Goal: Find specific page/section: Find specific page/section

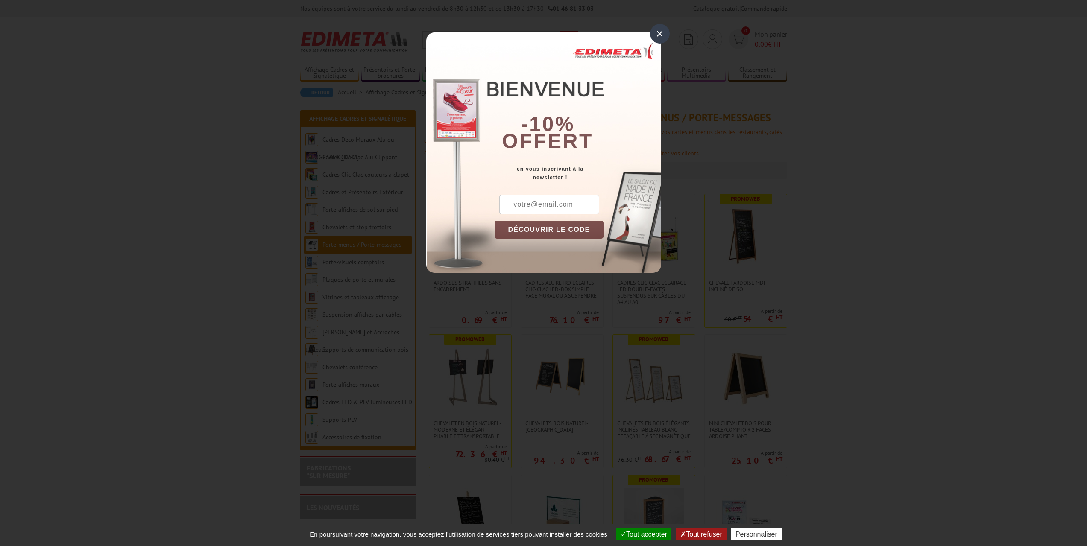
click at [661, 32] on div "×" at bounding box center [660, 34] width 20 height 20
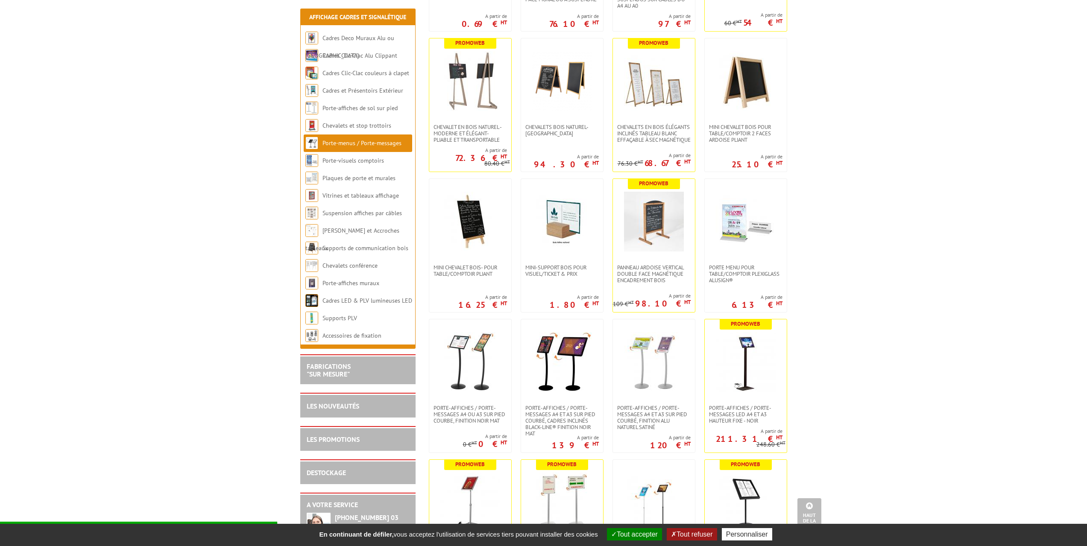
scroll to position [319, 0]
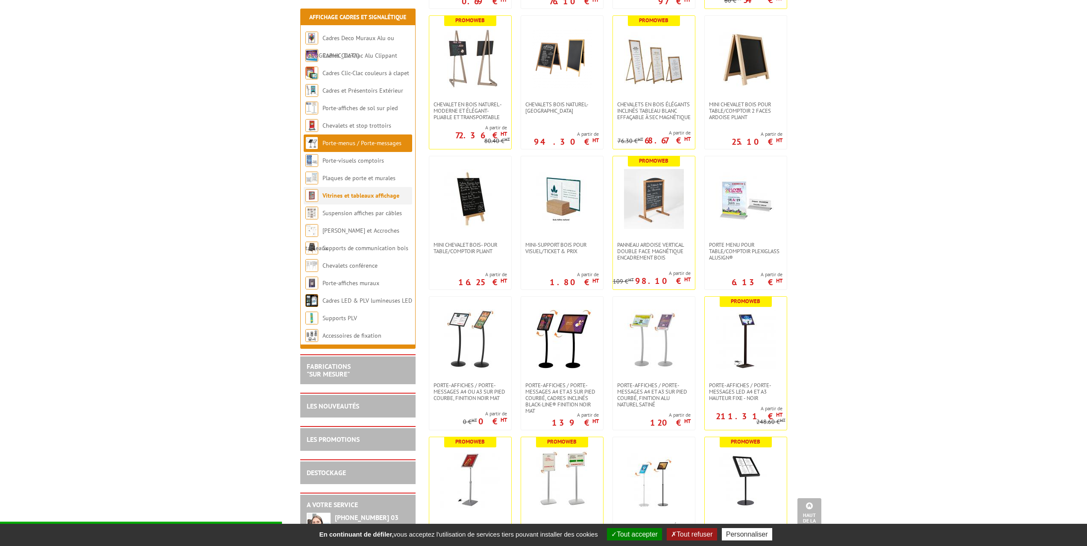
click at [357, 195] on link "Vitrines et tableaux affichage" at bounding box center [360, 196] width 77 height 8
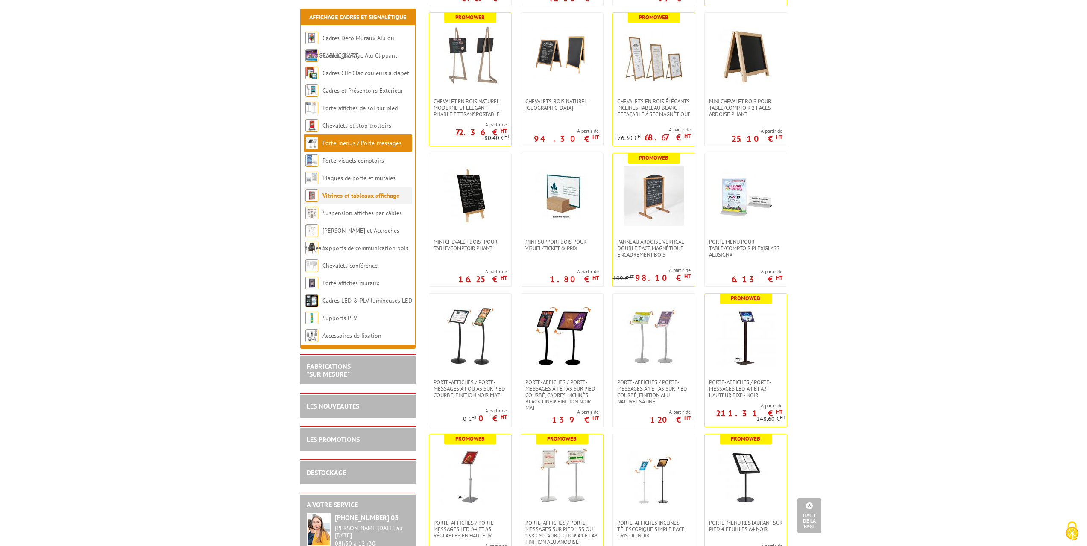
click at [354, 195] on link "Vitrines et tableaux affichage" at bounding box center [360, 196] width 77 height 8
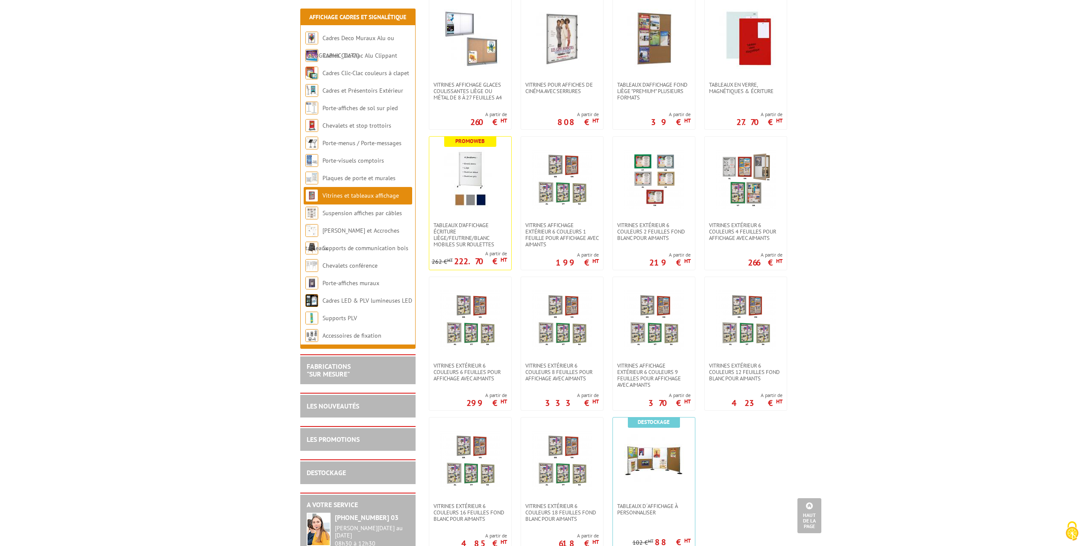
scroll to position [956, 0]
